Goal: Information Seeking & Learning: Learn about a topic

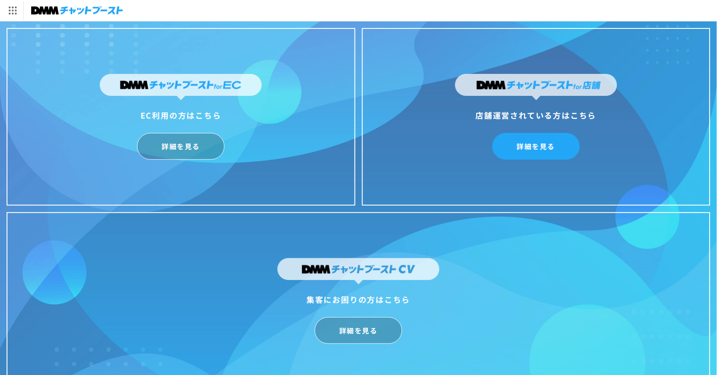
click at [536, 154] on link "詳細を見る" at bounding box center [536, 146] width 88 height 27
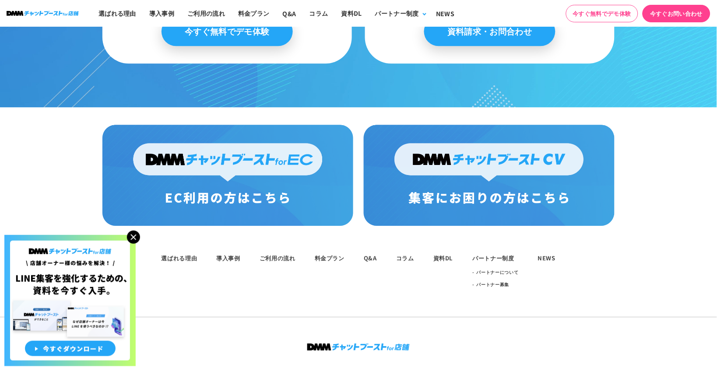
scroll to position [4585, 0]
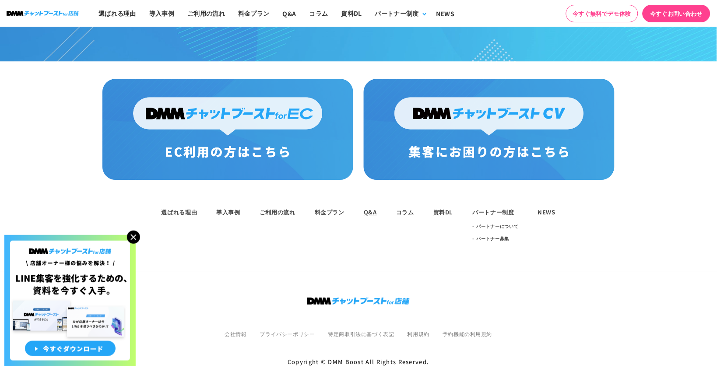
click at [371, 208] on link "Q&A" at bounding box center [370, 212] width 13 height 8
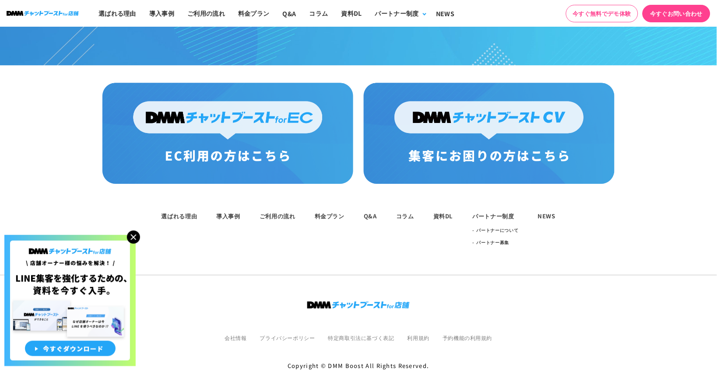
scroll to position [4585, 0]
